Goal: Task Accomplishment & Management: Manage account settings

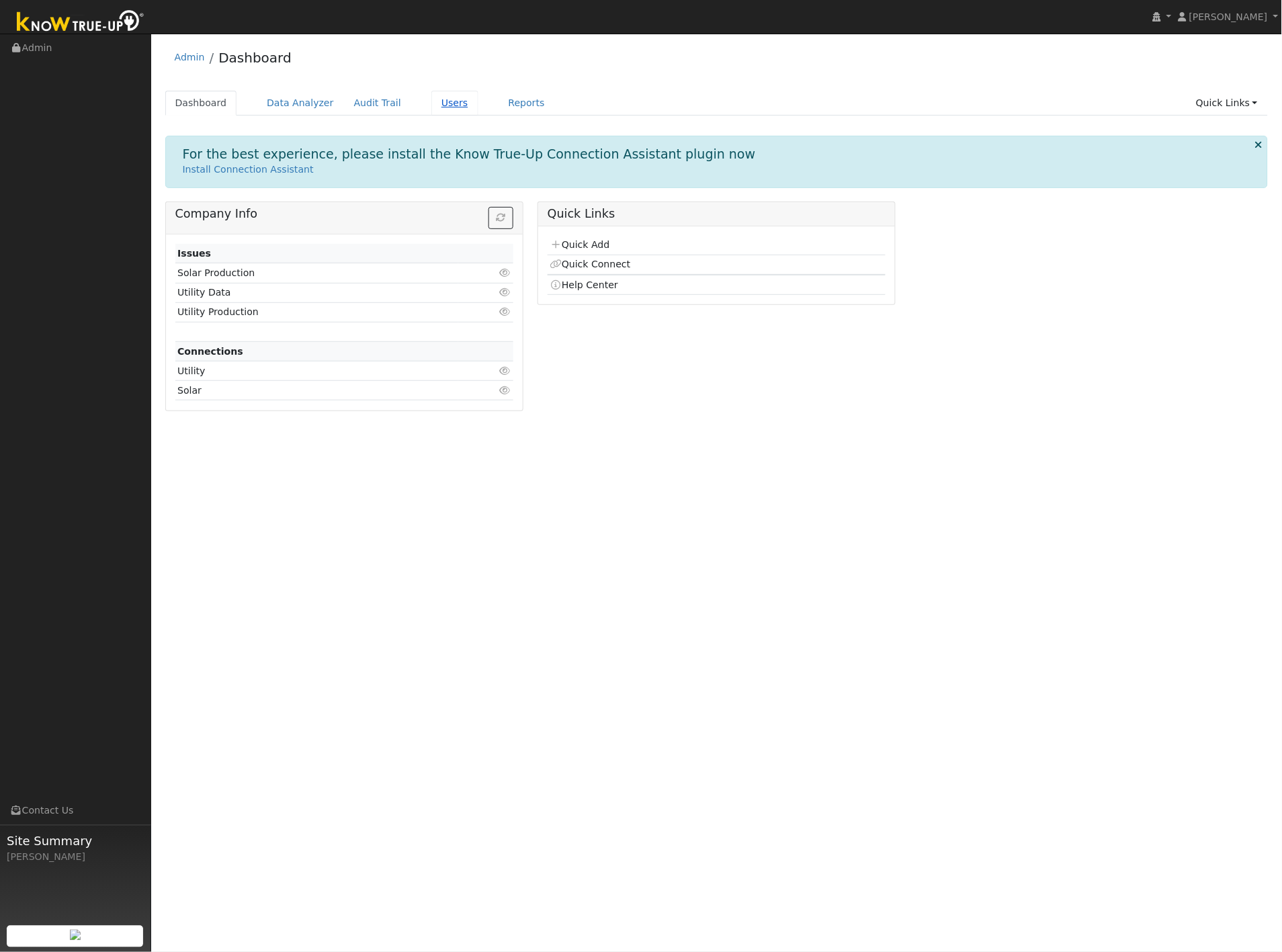
click at [441, 105] on link "Users" at bounding box center [454, 103] width 47 height 25
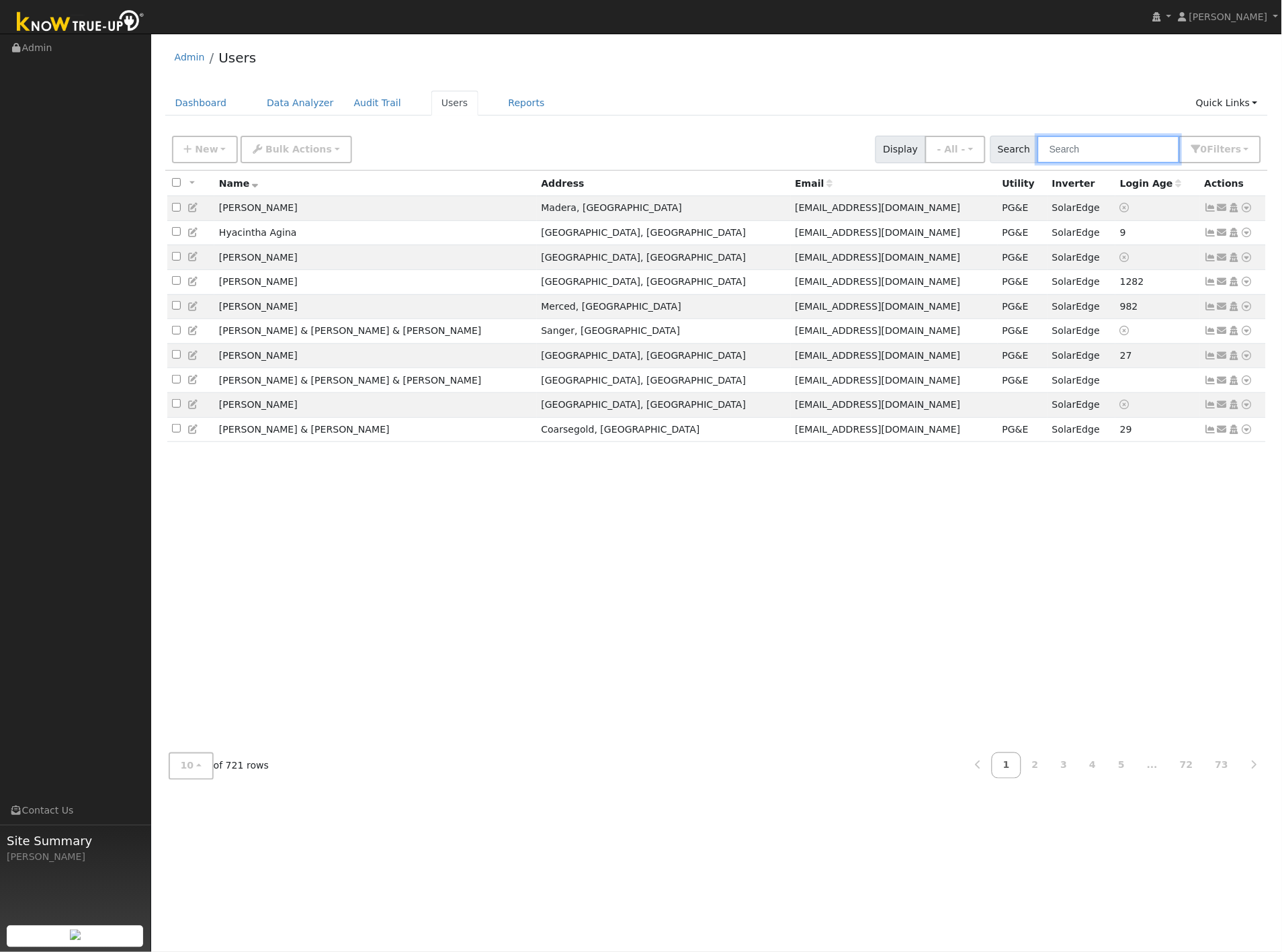
click at [1112, 155] on input "text" at bounding box center [1108, 149] width 142 height 27
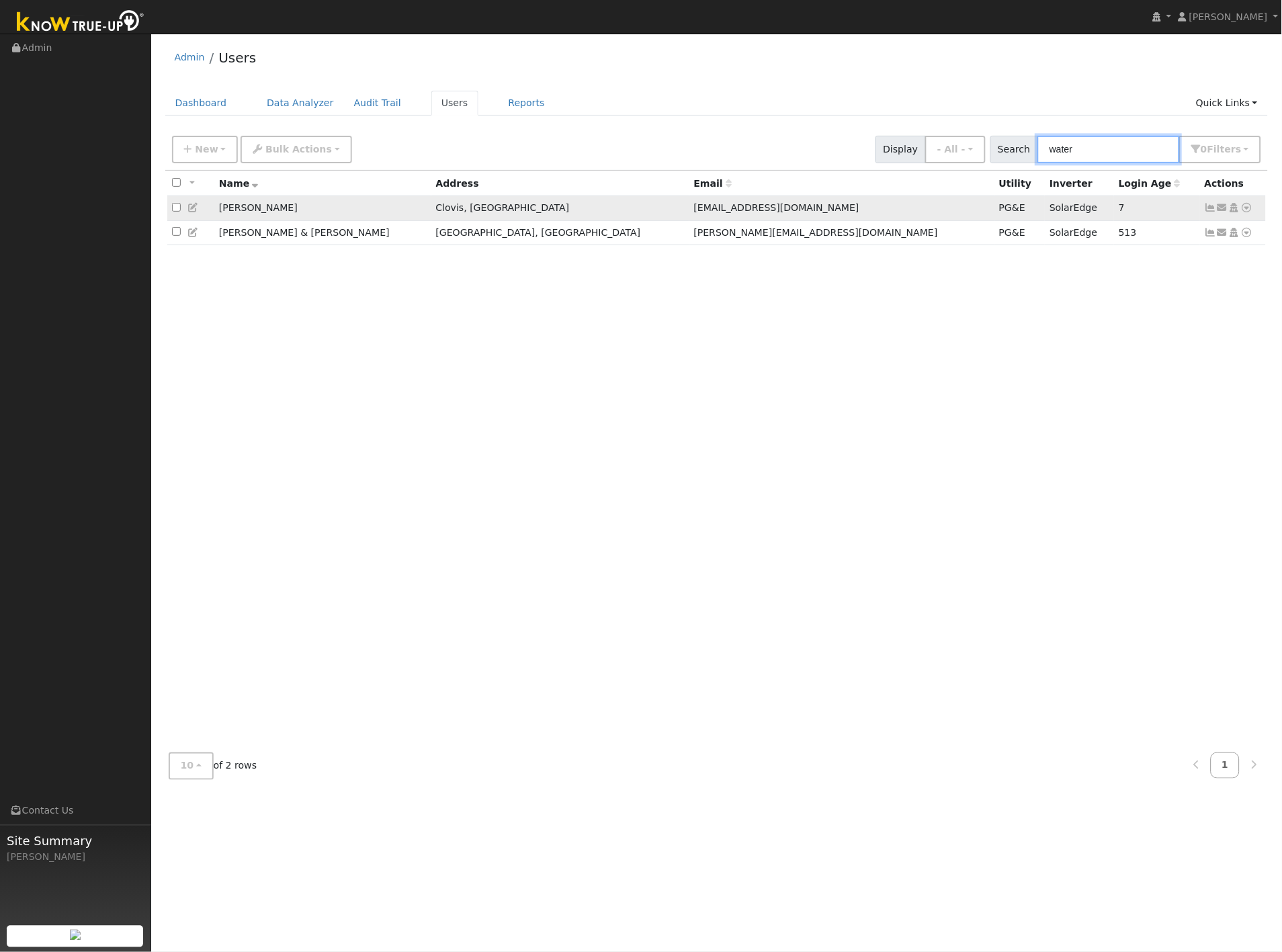
type input "water"
click at [192, 210] on icon at bounding box center [193, 208] width 13 height 10
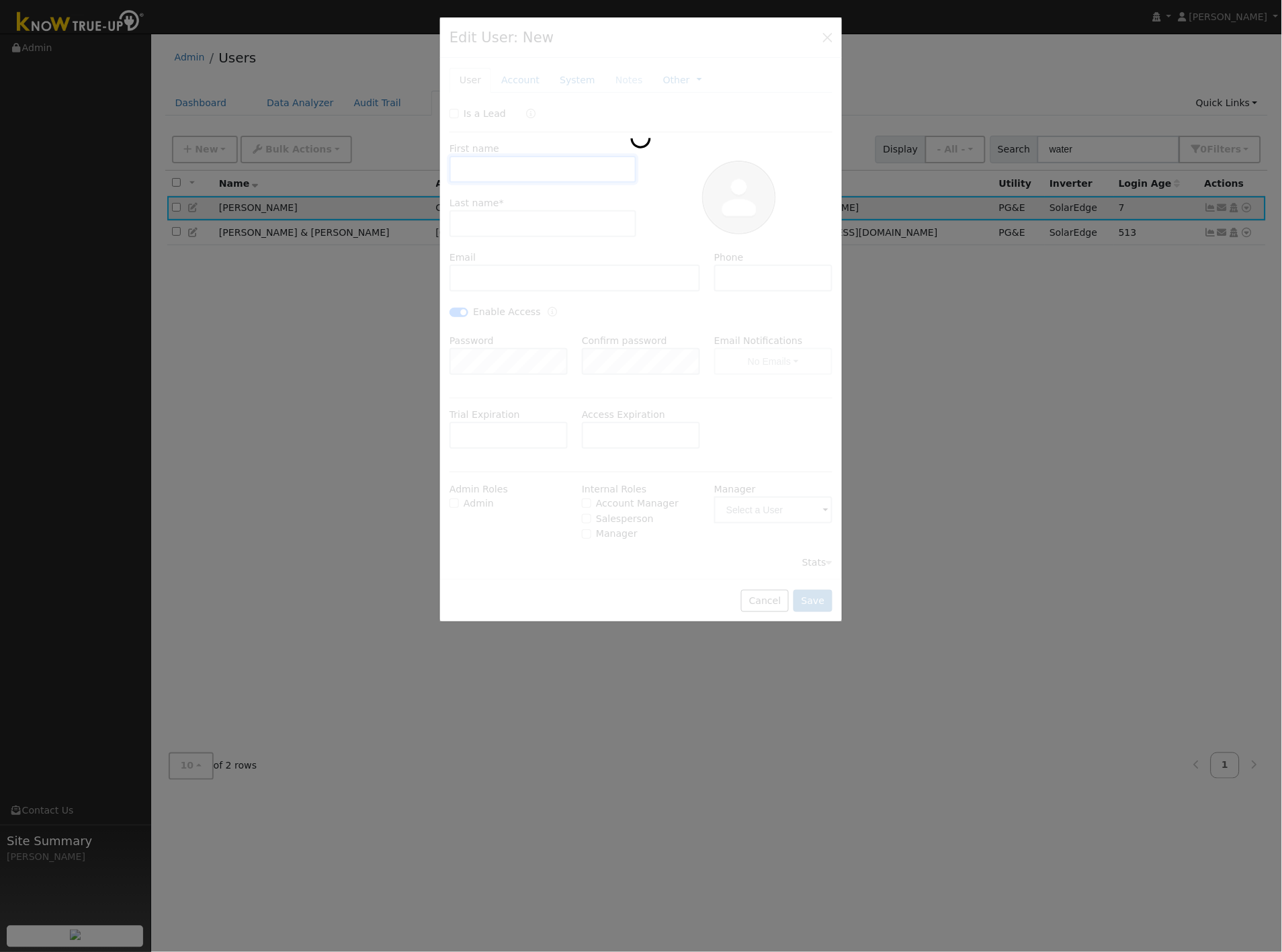
type input "[DATE]"
type input "[PERSON_NAME]"
type input "Waters"
type input "[EMAIL_ADDRESS][DOMAIN_NAME]"
type input "[PHONE_NUMBER]"
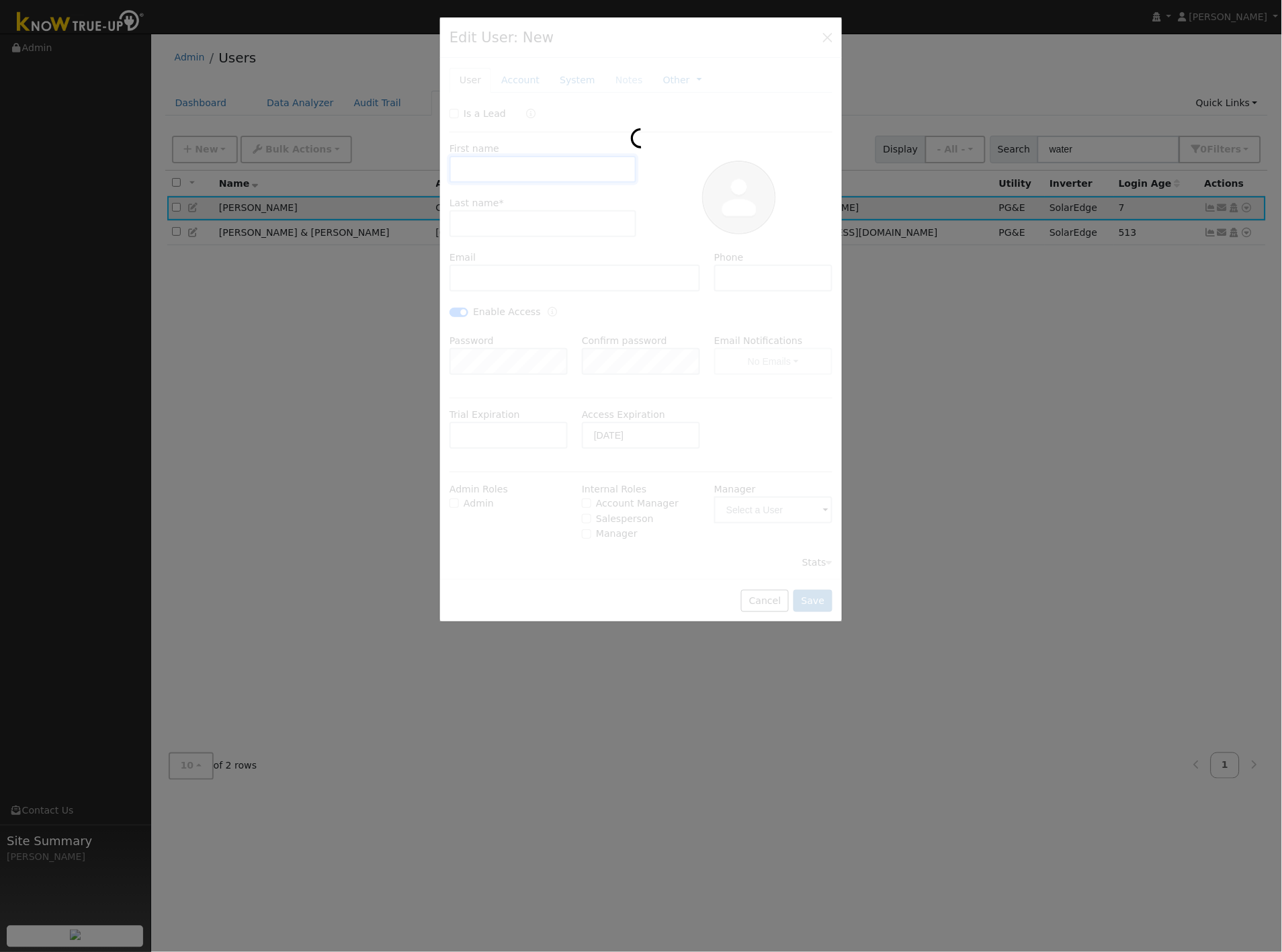
checkbox input "true"
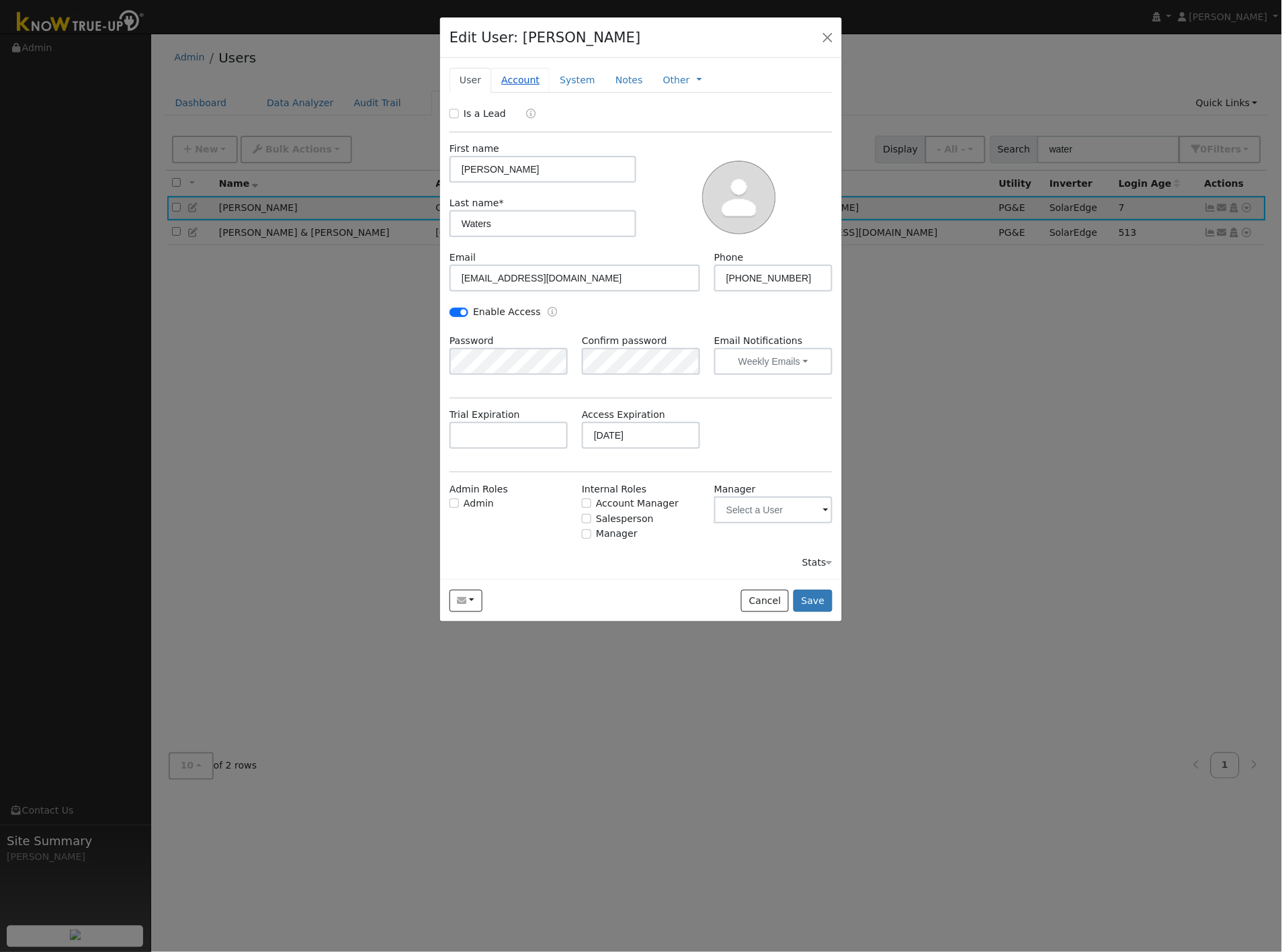
click at [536, 80] on link "Account" at bounding box center [520, 80] width 58 height 25
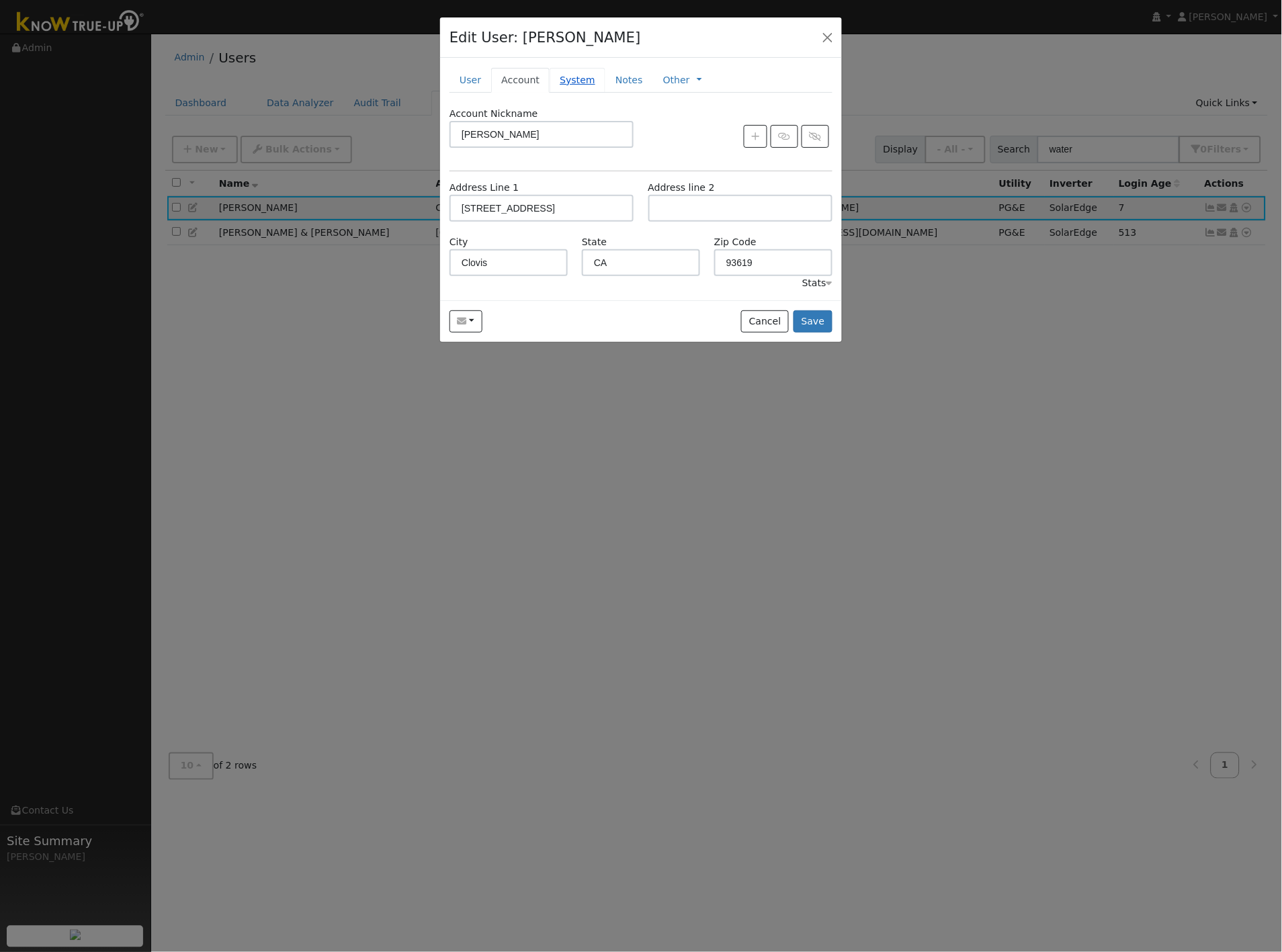
click at [567, 76] on link "System" at bounding box center [577, 80] width 56 height 25
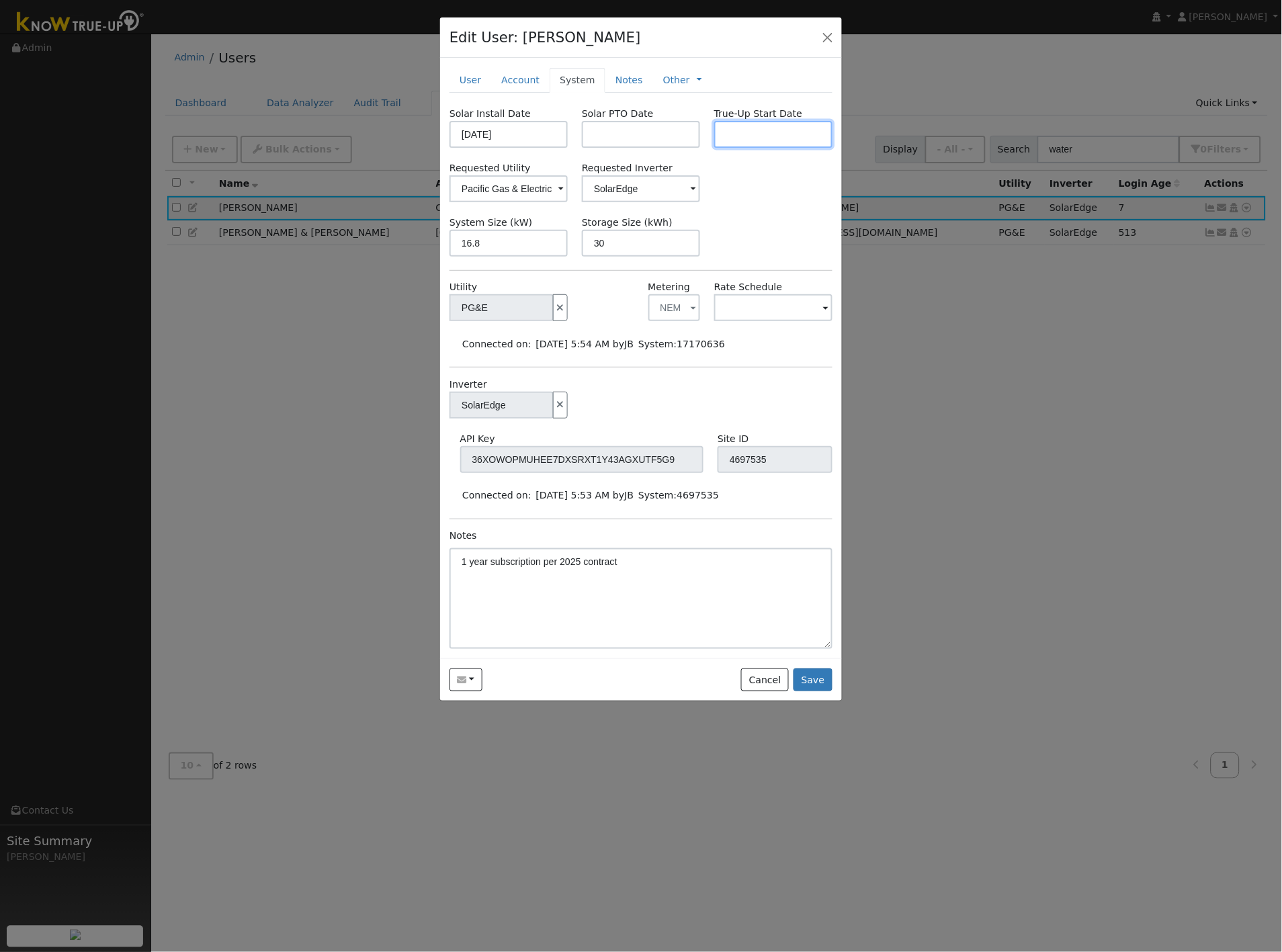
click at [749, 142] on input "text" at bounding box center [773, 134] width 118 height 27
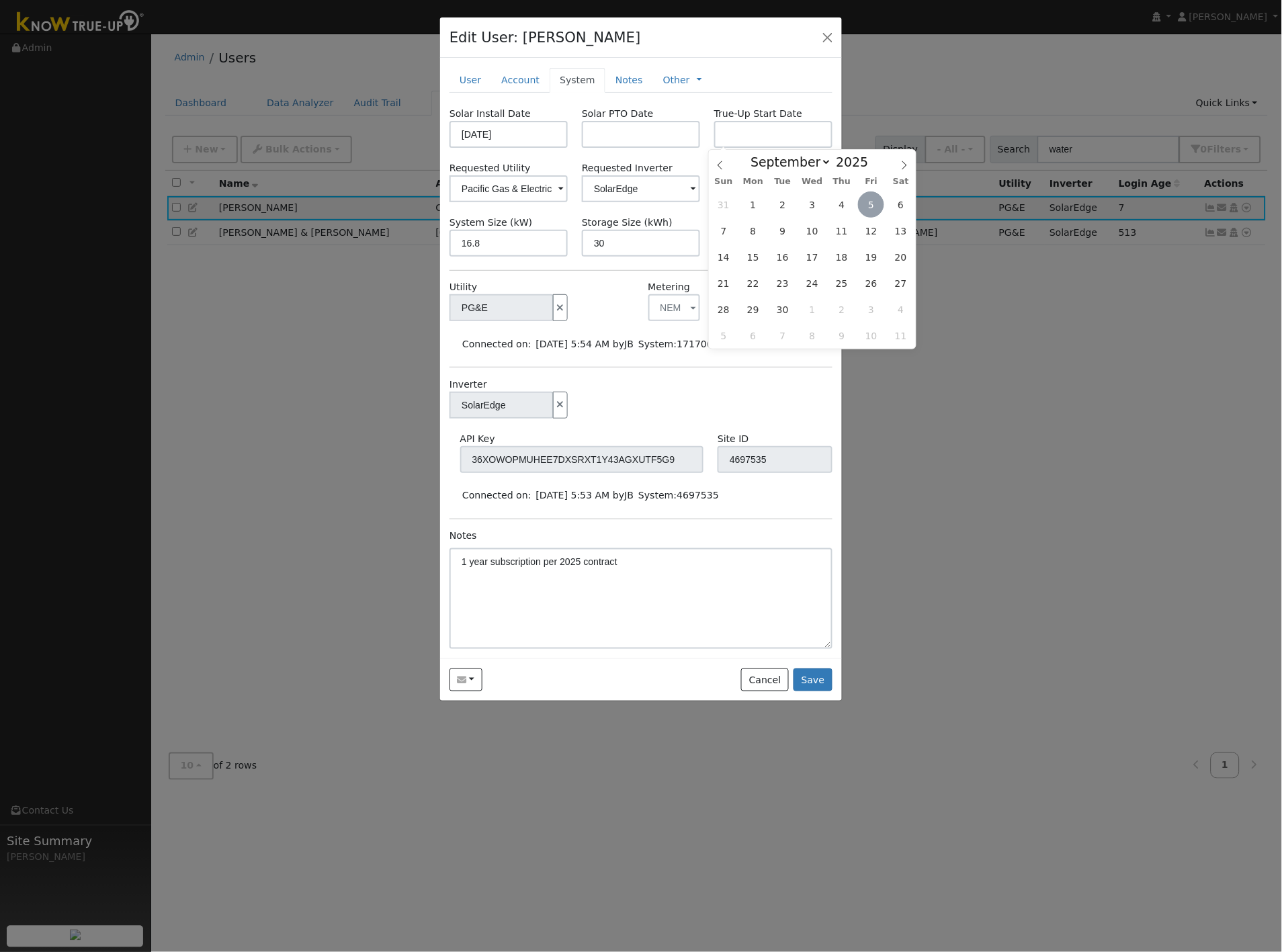
click at [876, 205] on span "5" at bounding box center [870, 204] width 26 height 26
type input "[DATE]"
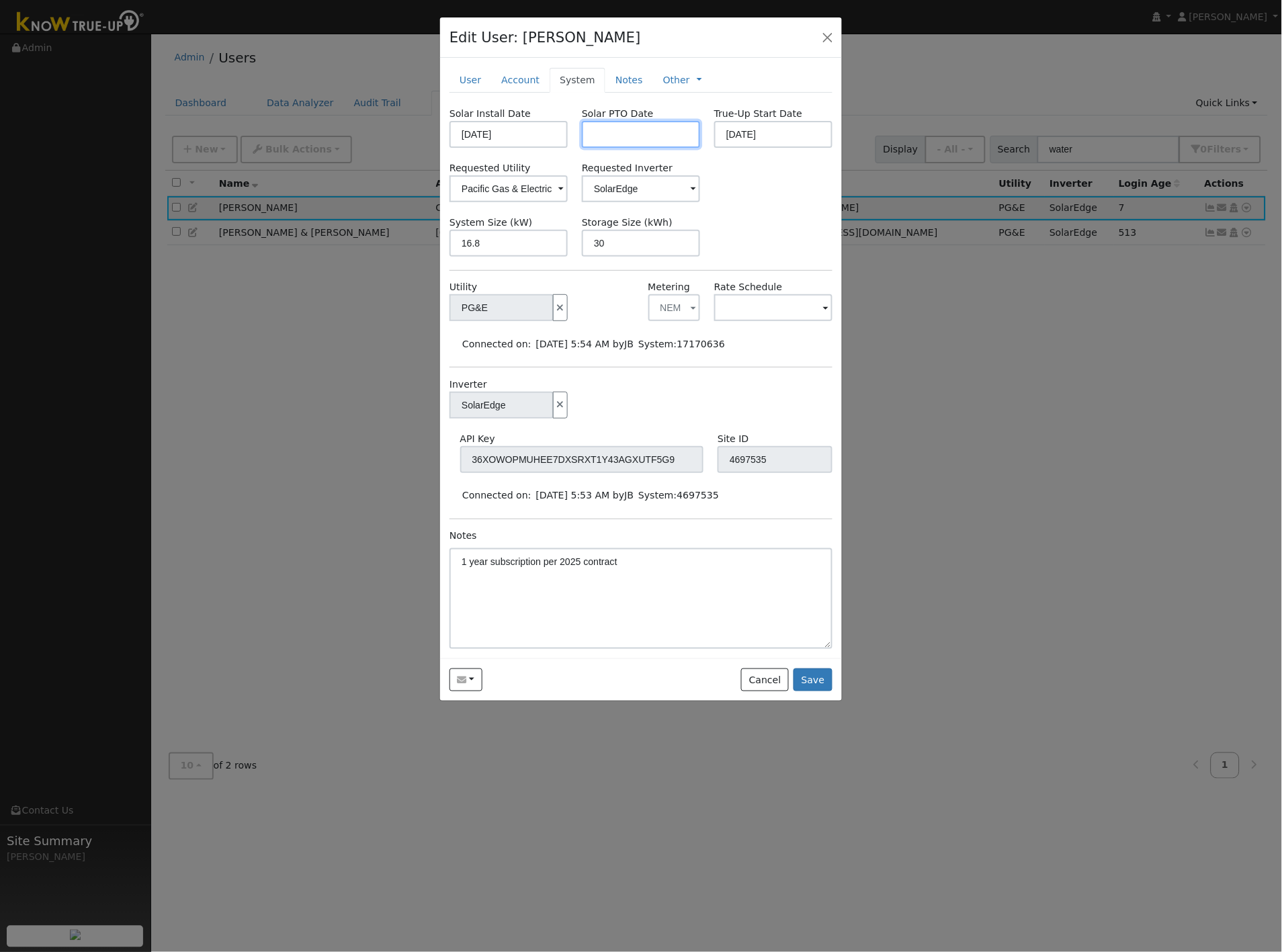
click at [653, 130] on input "text" at bounding box center [641, 134] width 118 height 27
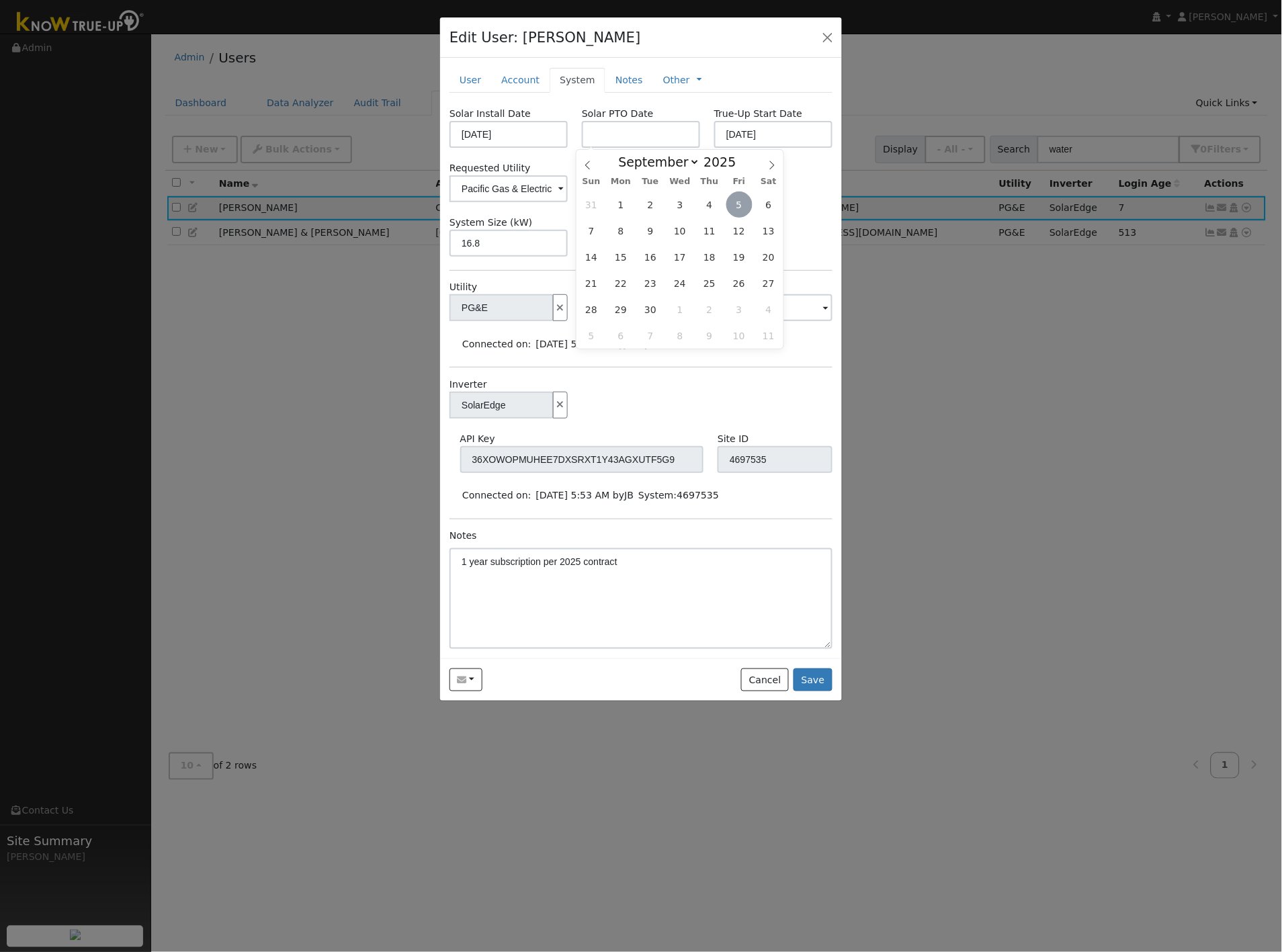
click at [739, 208] on span "5" at bounding box center [739, 204] width 26 height 26
type input "[DATE]"
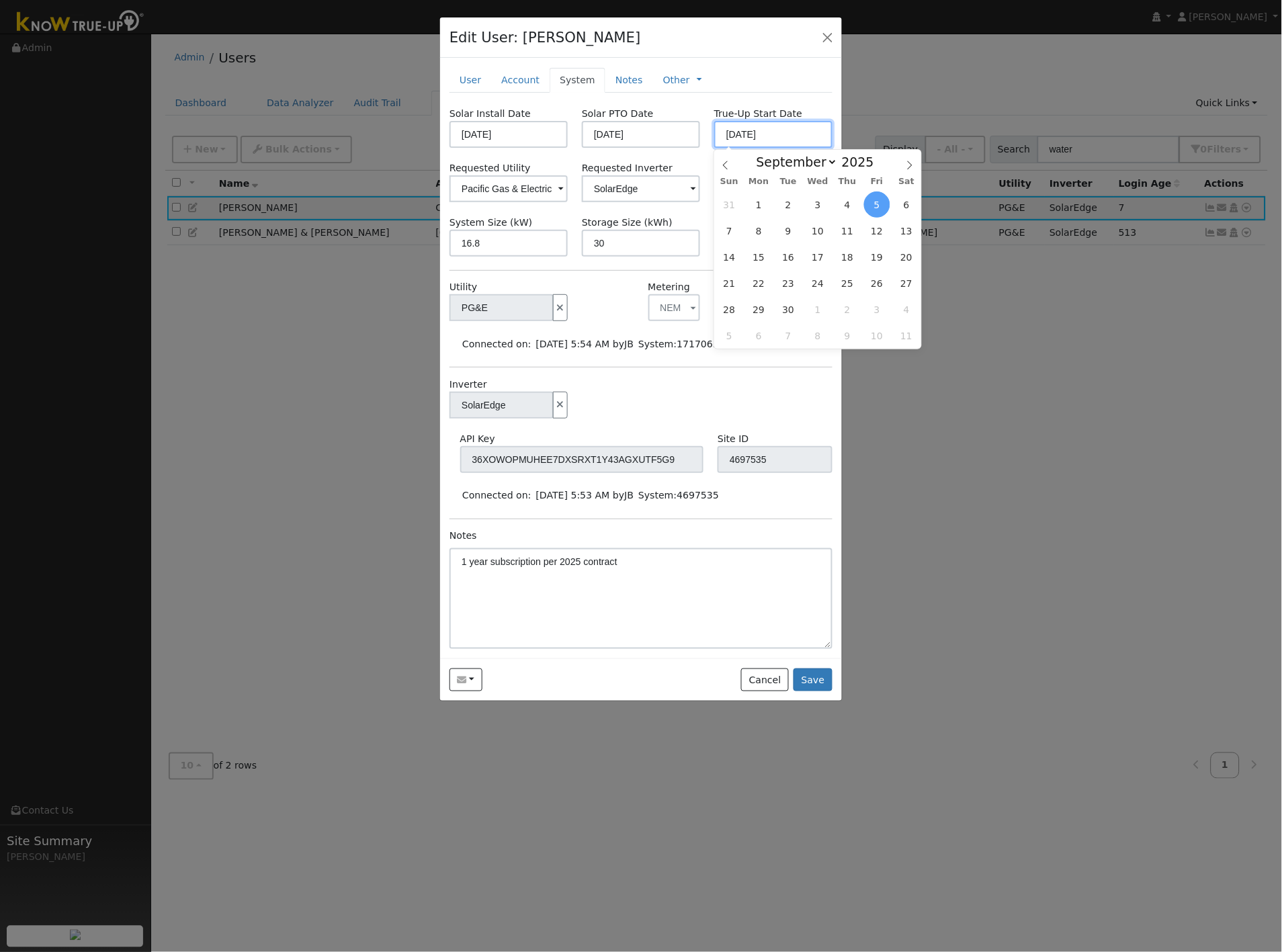
drag, startPoint x: 788, startPoint y: 131, endPoint x: 663, endPoint y: 125, distance: 125.1
click at [663, 125] on div "Solar Install Date [DATE] Solar PTO Date [DATE] True-Up Start Date [DATE]" at bounding box center [641, 127] width 397 height 41
click at [753, 400] on div "Inverter SolarEdge" at bounding box center [641, 405] width 397 height 54
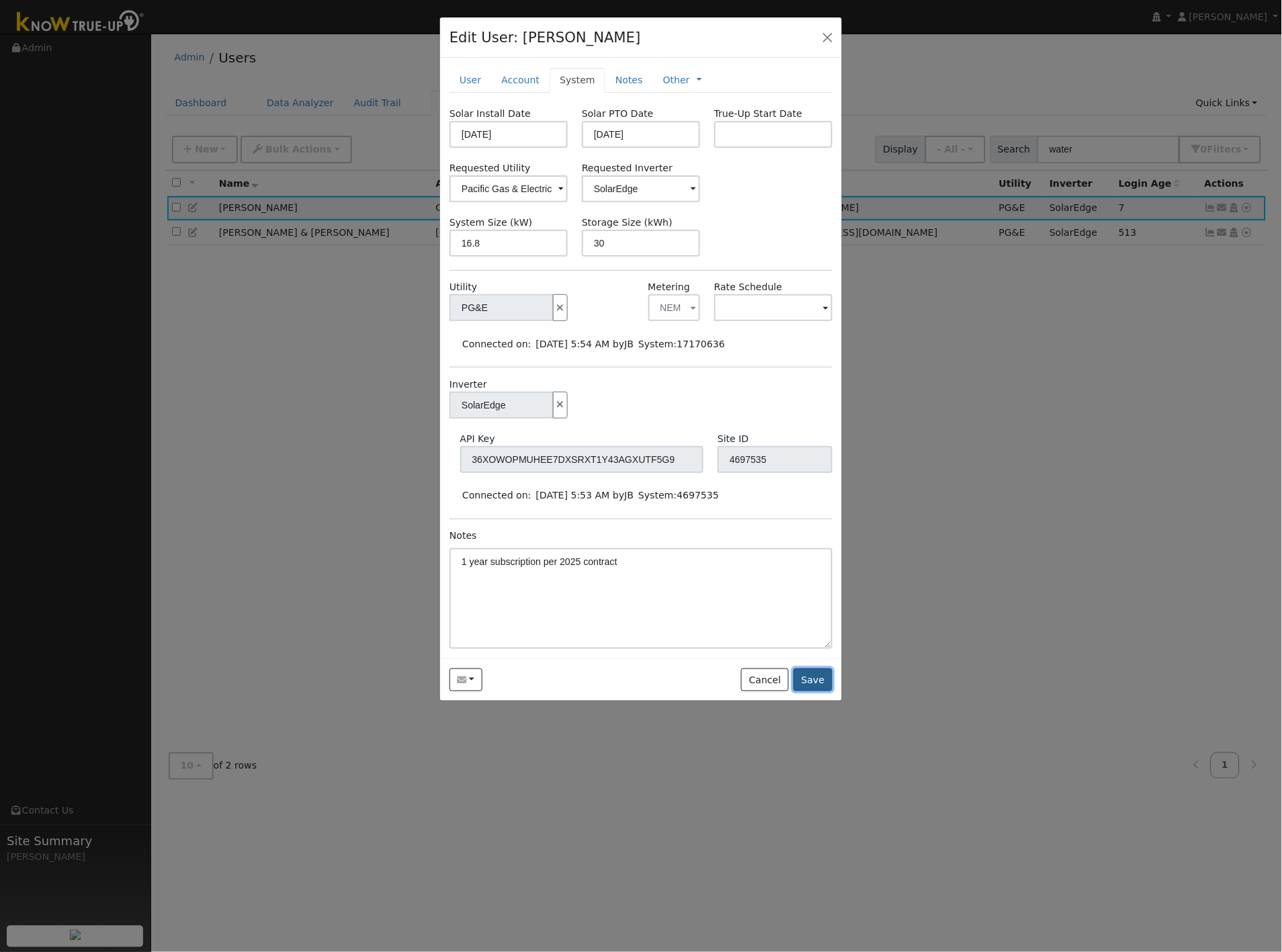
click at [813, 680] on button "Save" at bounding box center [813, 679] width 39 height 23
